Goal: Task Accomplishment & Management: Manage account settings

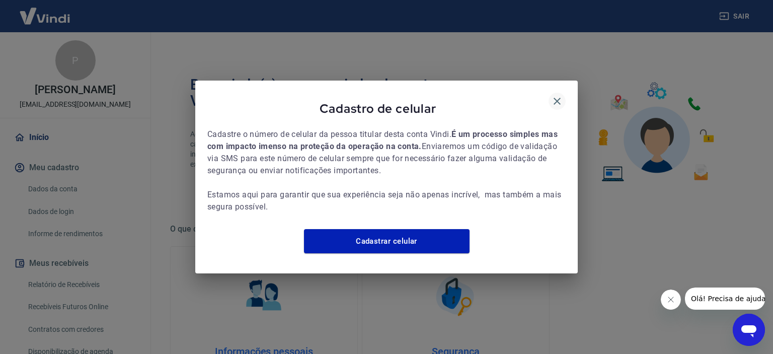
click at [562, 95] on icon "button" at bounding box center [557, 101] width 12 height 12
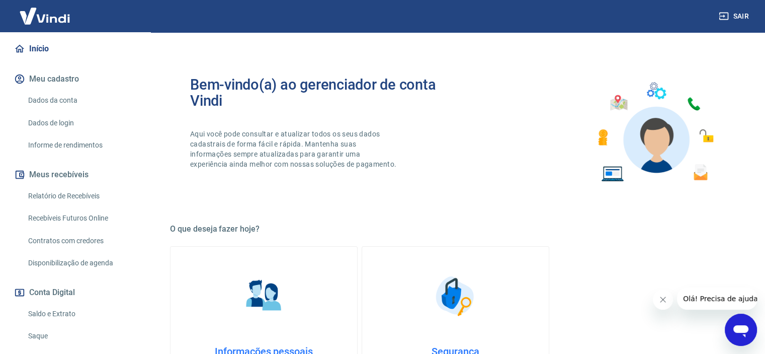
scroll to position [171, 0]
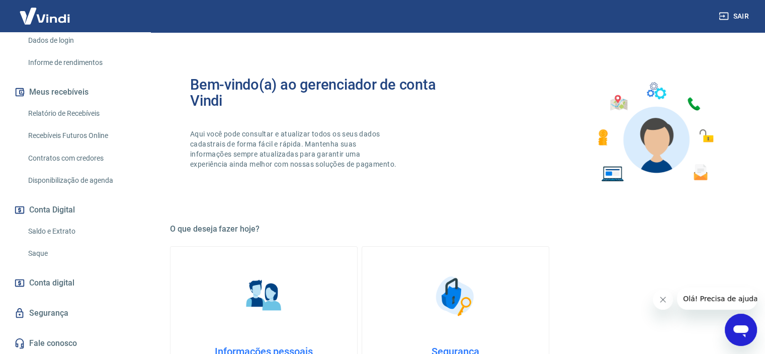
click at [737, 12] on button "Sair" at bounding box center [735, 16] width 36 height 19
